Goal: Information Seeking & Learning: Learn about a topic

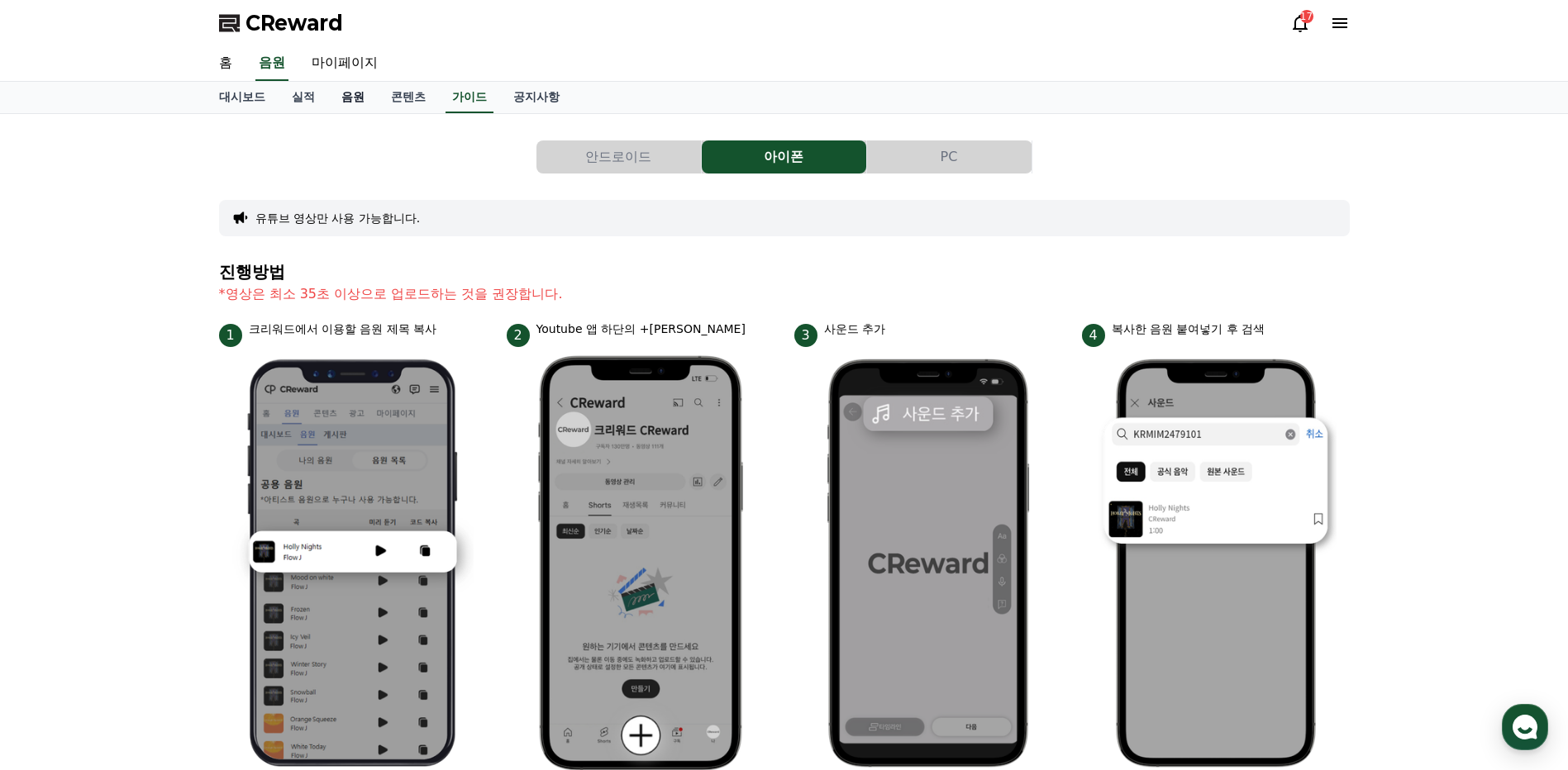
click at [351, 101] on link "음원" at bounding box center [353, 97] width 49 height 31
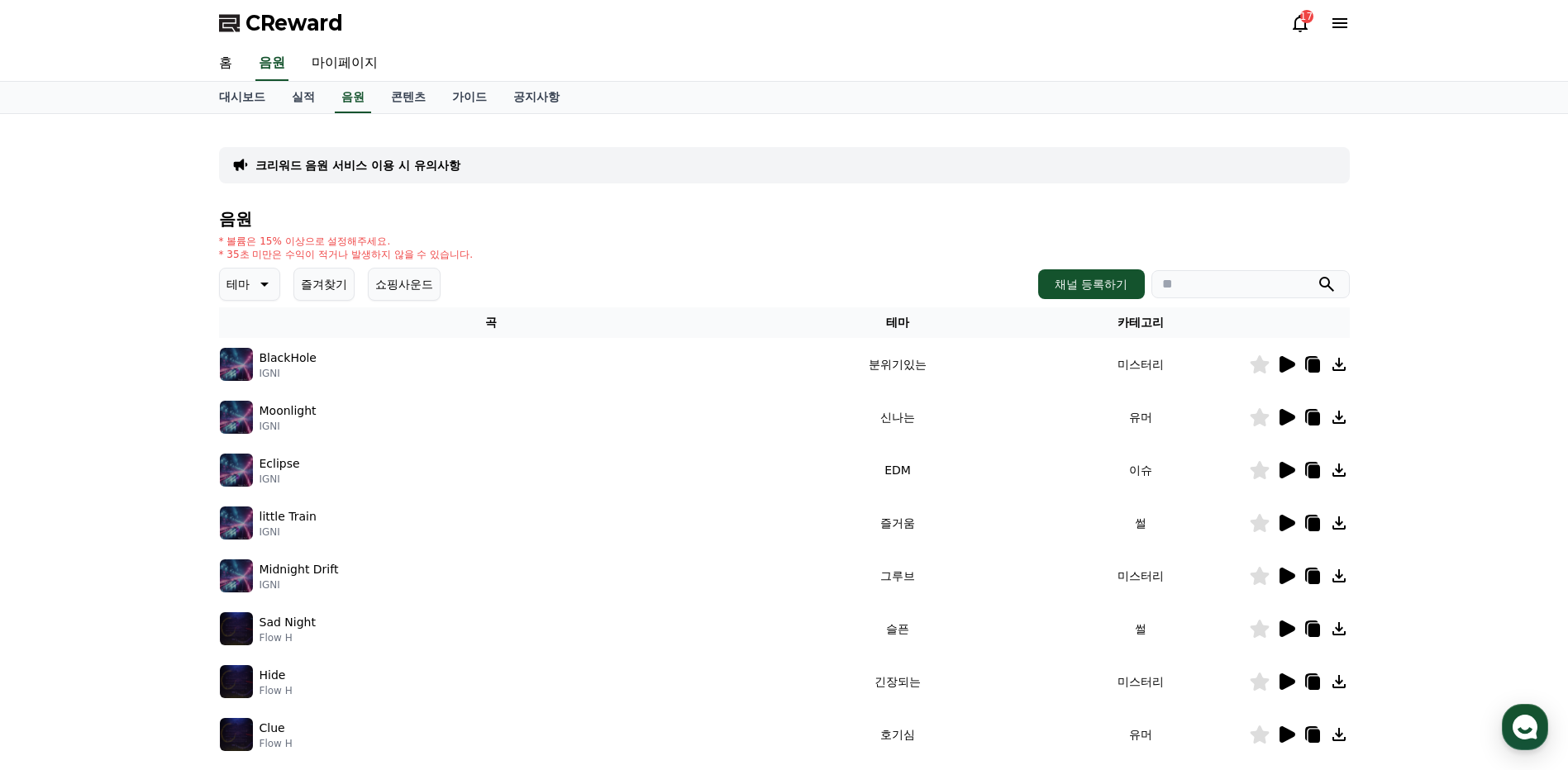
click at [1280, 368] on icon at bounding box center [1287, 364] width 15 height 16
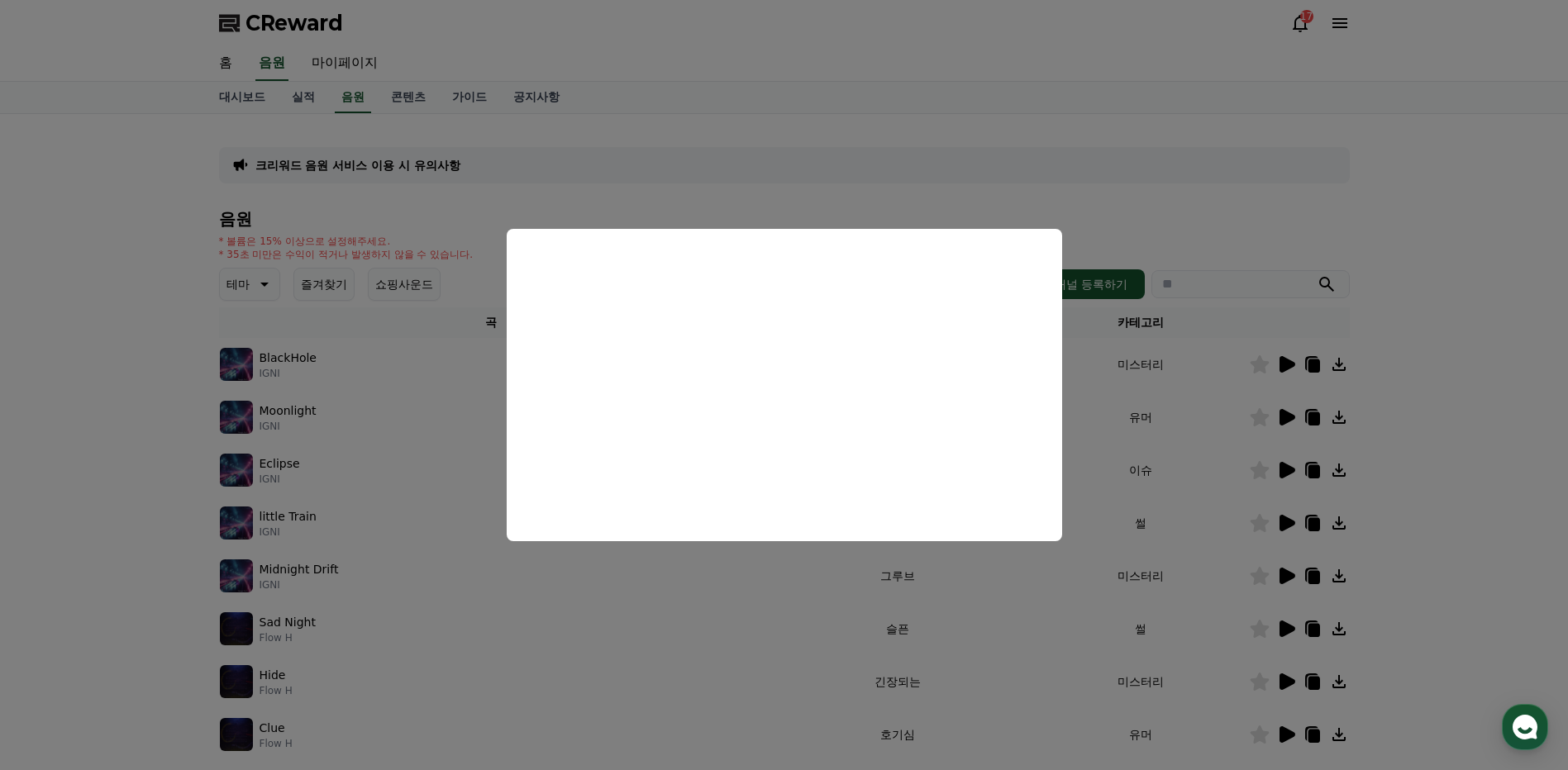
click at [1434, 363] on button "close modal" at bounding box center [784, 385] width 1568 height 770
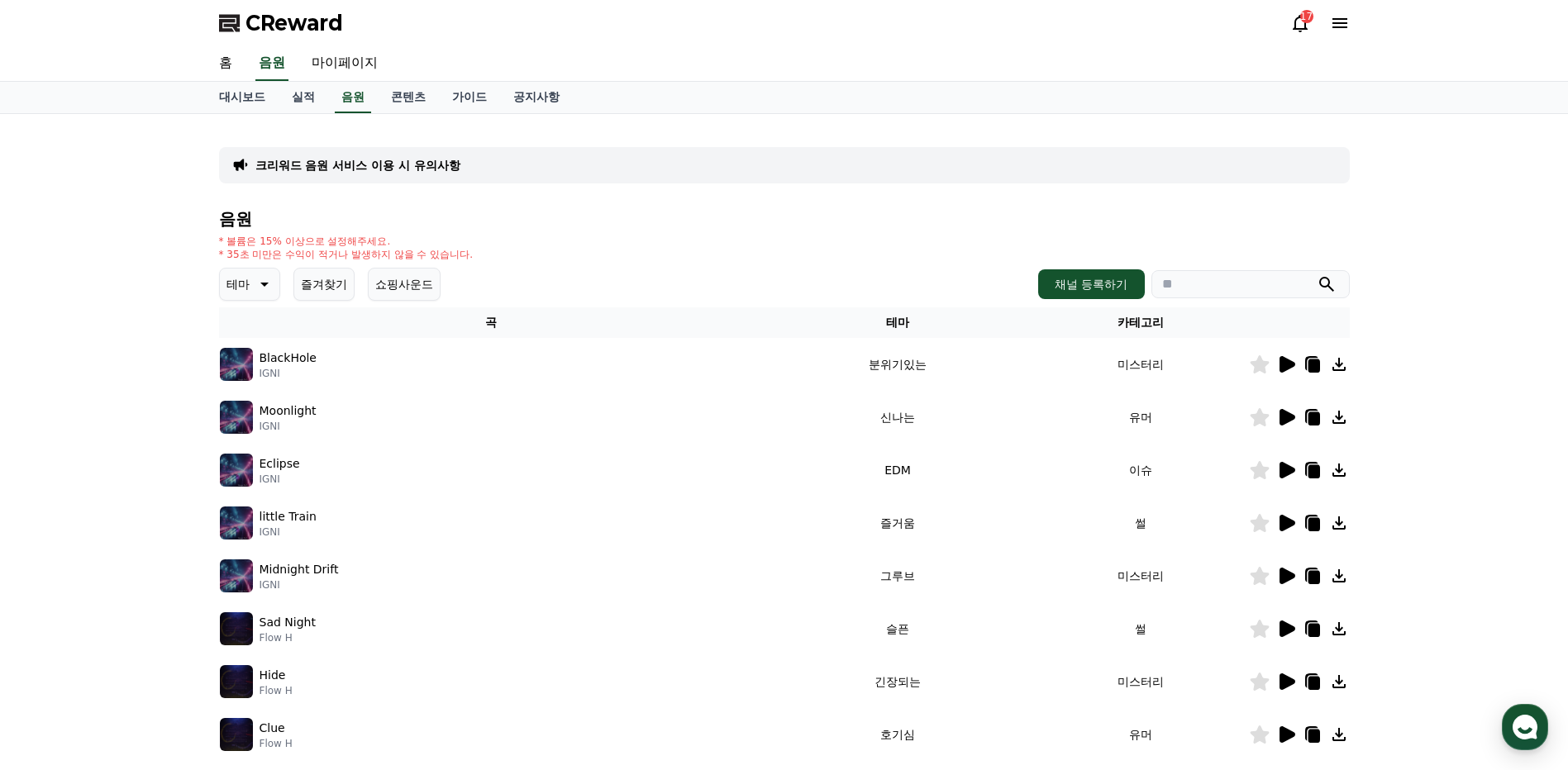
click at [1287, 418] on icon at bounding box center [1287, 417] width 15 height 16
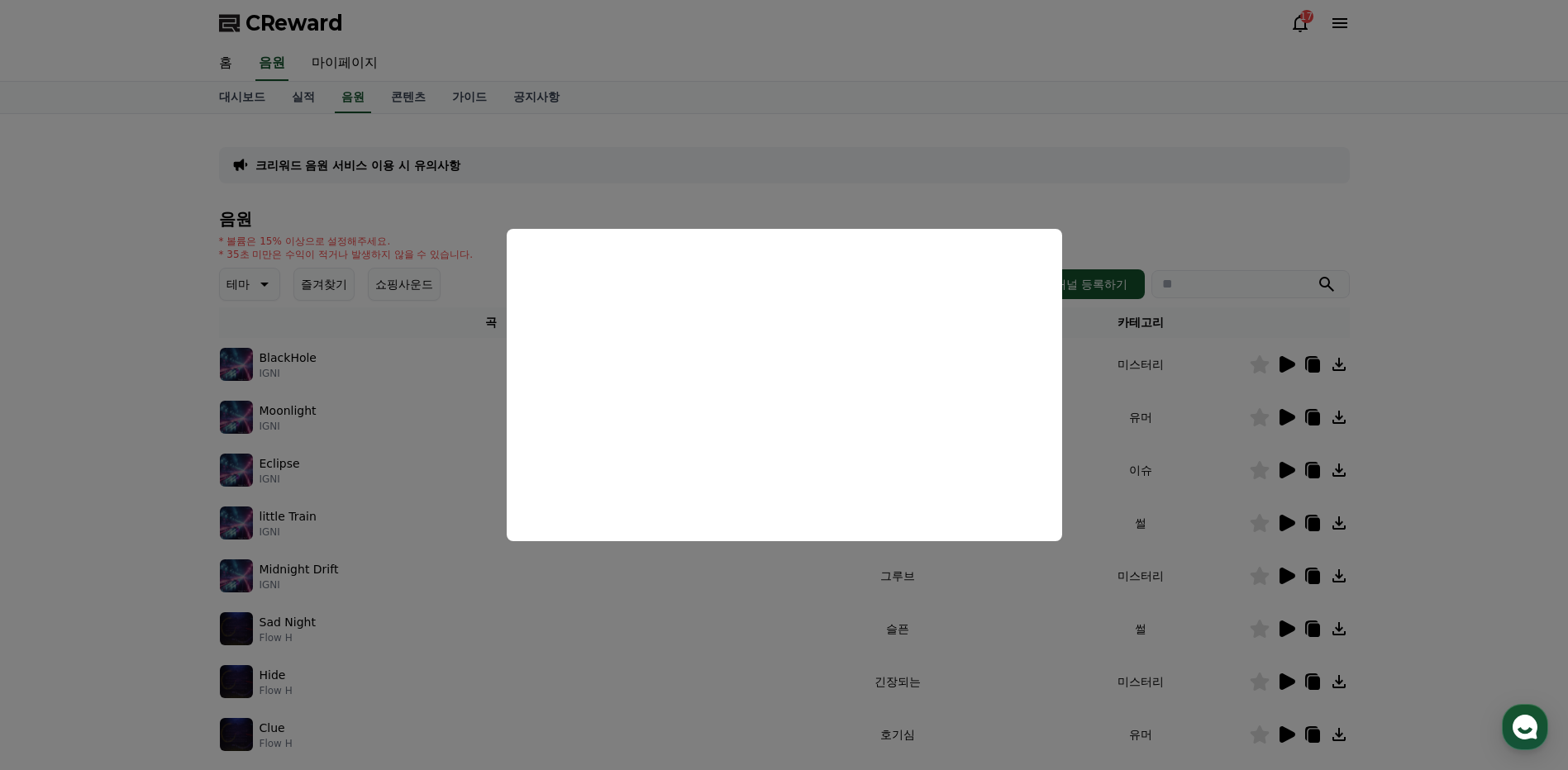
click at [1434, 411] on button "close modal" at bounding box center [784, 385] width 1568 height 770
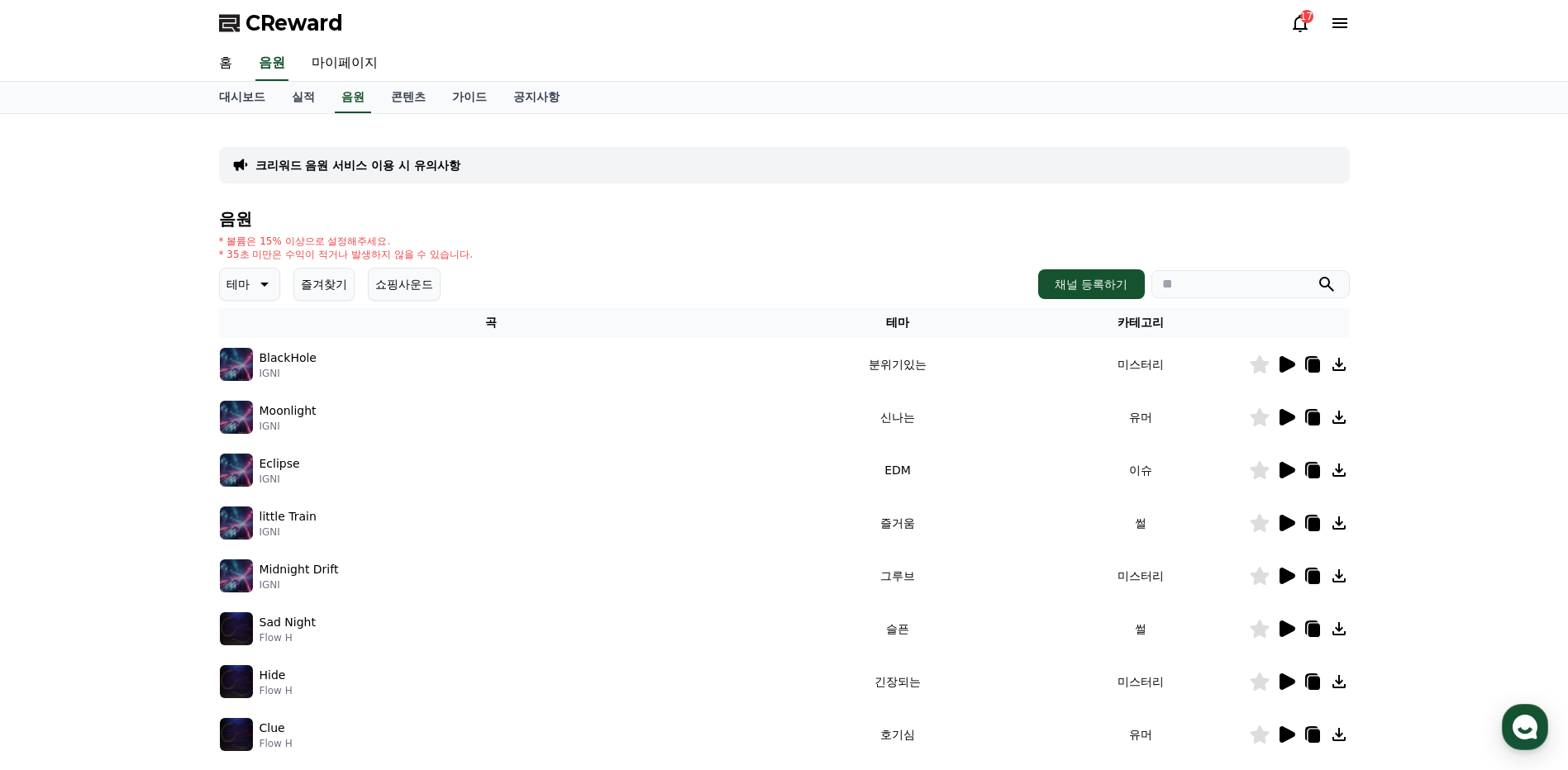
click at [1284, 420] on icon at bounding box center [1287, 417] width 15 height 16
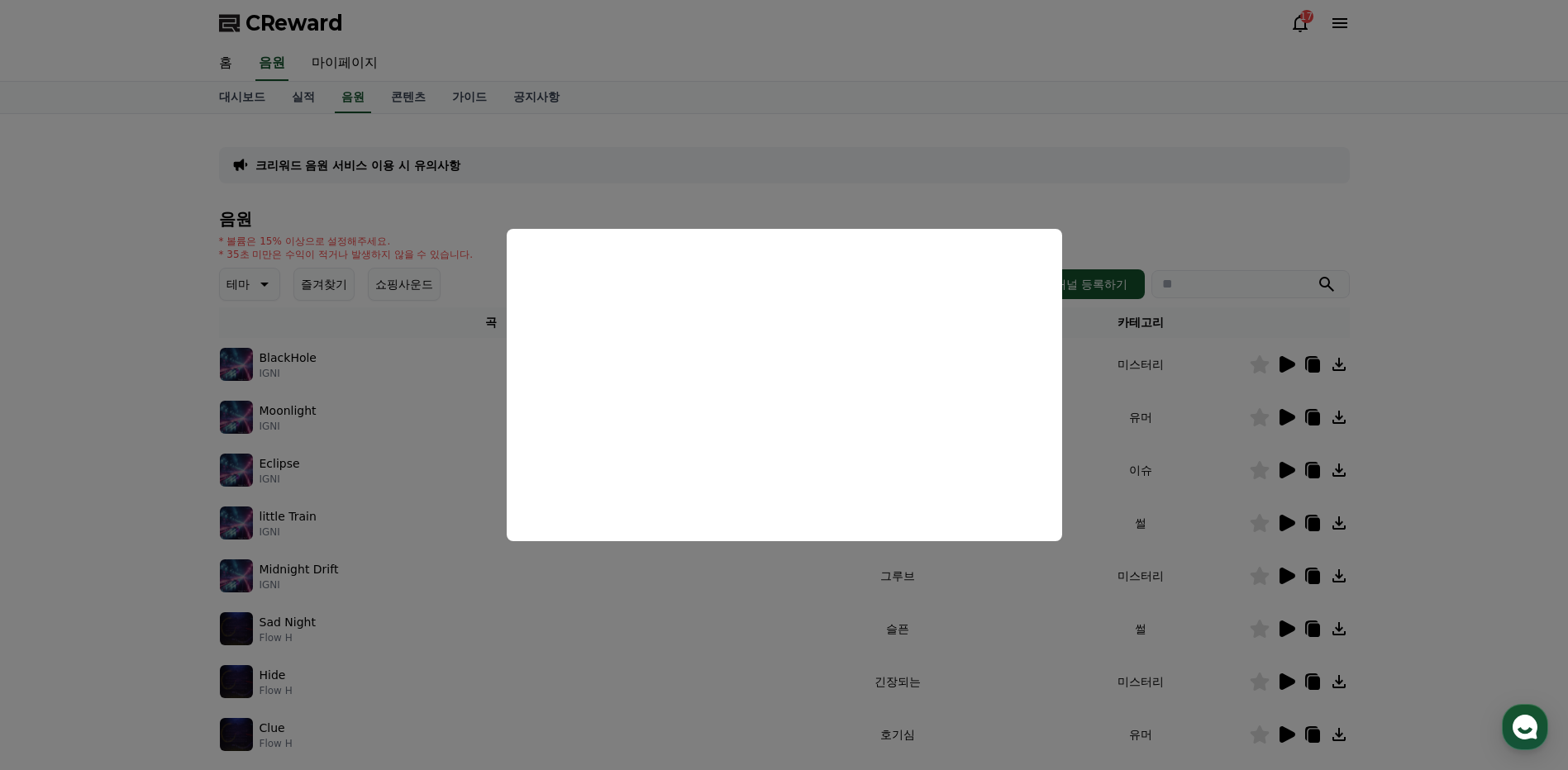
click at [1455, 396] on button "close modal" at bounding box center [784, 385] width 1568 height 770
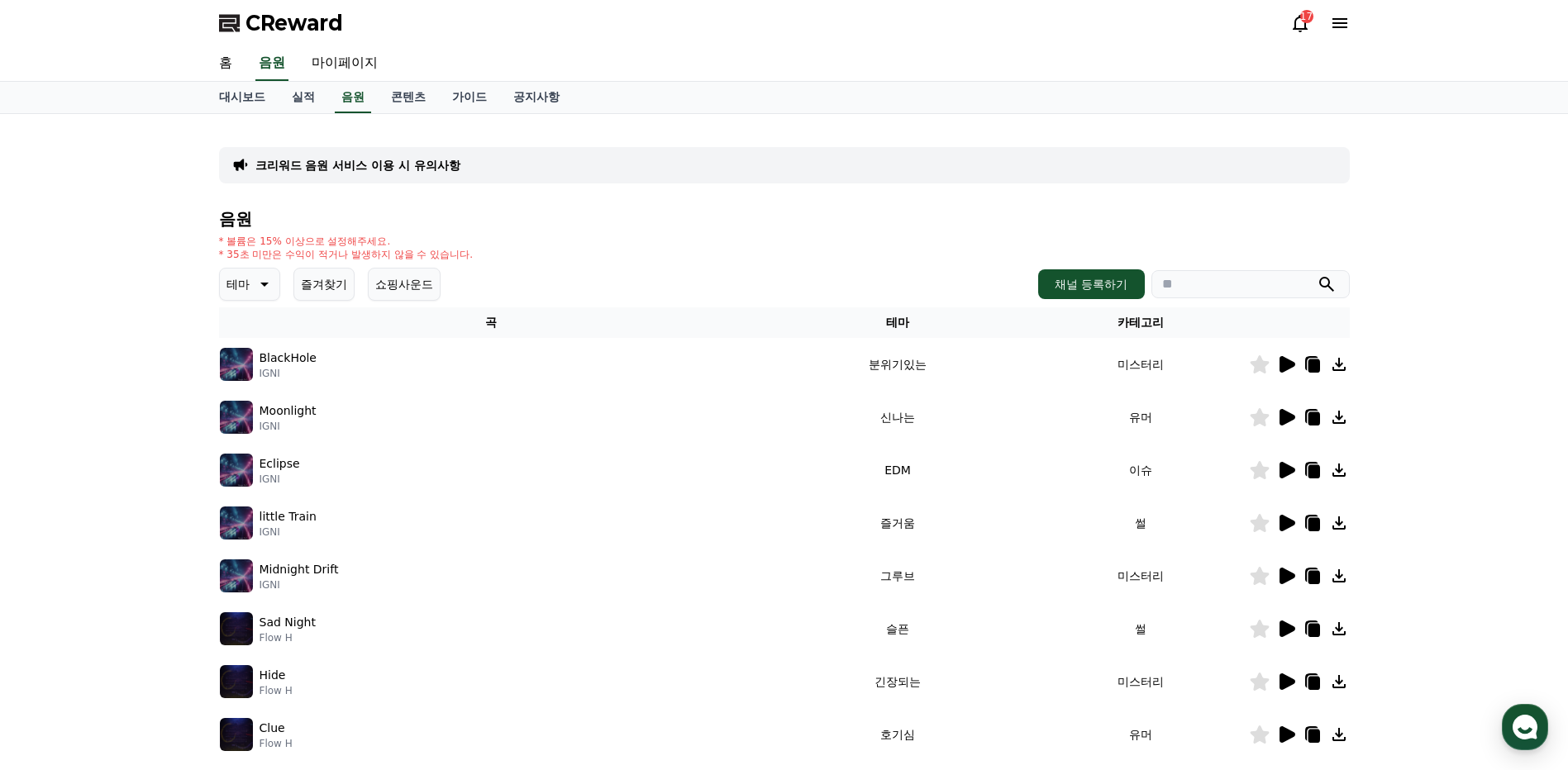
click at [1339, 418] on icon at bounding box center [1339, 418] width 14 height 14
